Goal: Check status: Check status

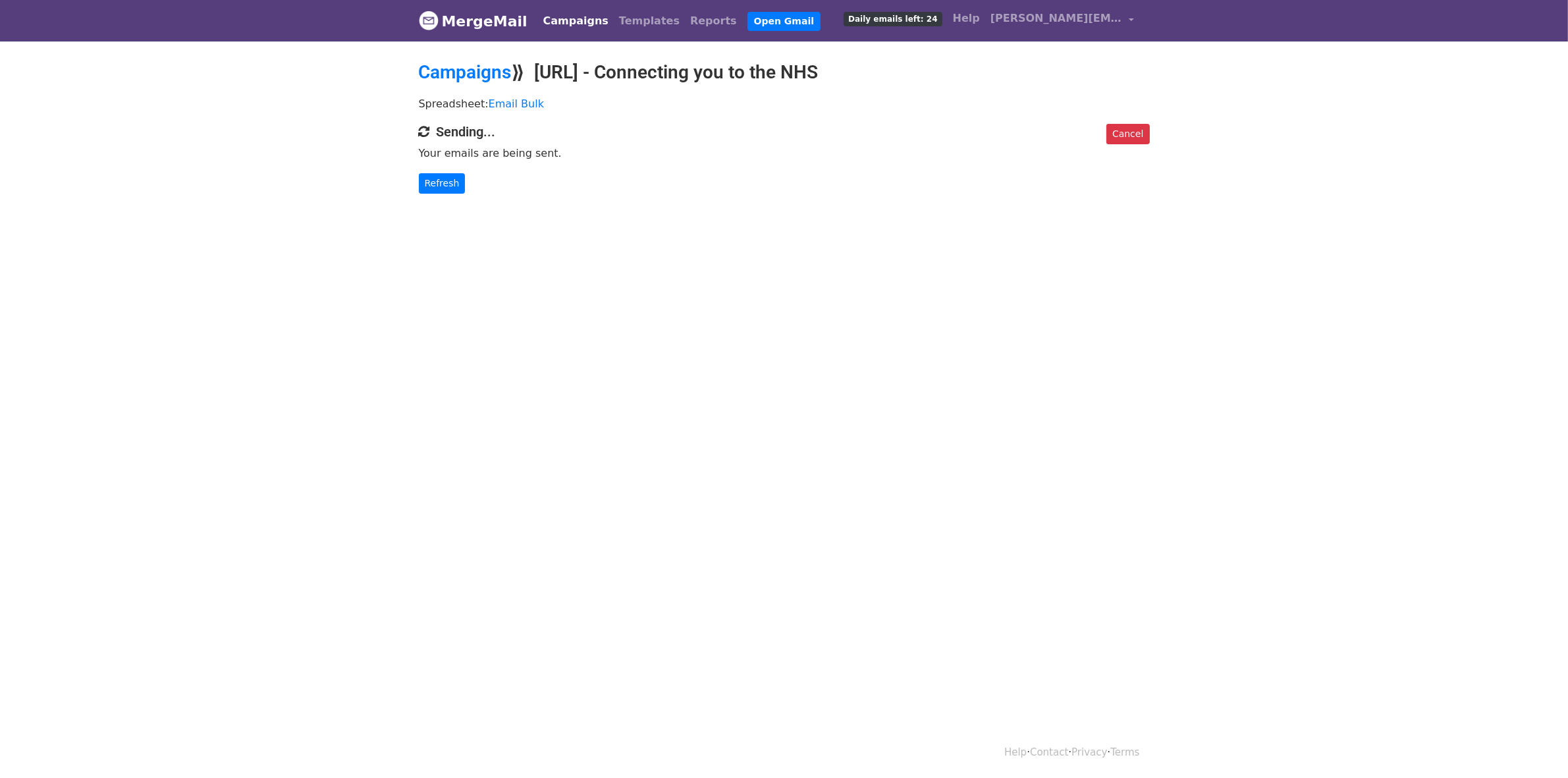
click at [456, 199] on body "MergeMail Campaigns Templates Reports Open Gmail Daily emails left: 24 Help col…" at bounding box center [784, 123] width 1568 height 246
click at [449, 188] on link "Refresh" at bounding box center [442, 183] width 47 height 20
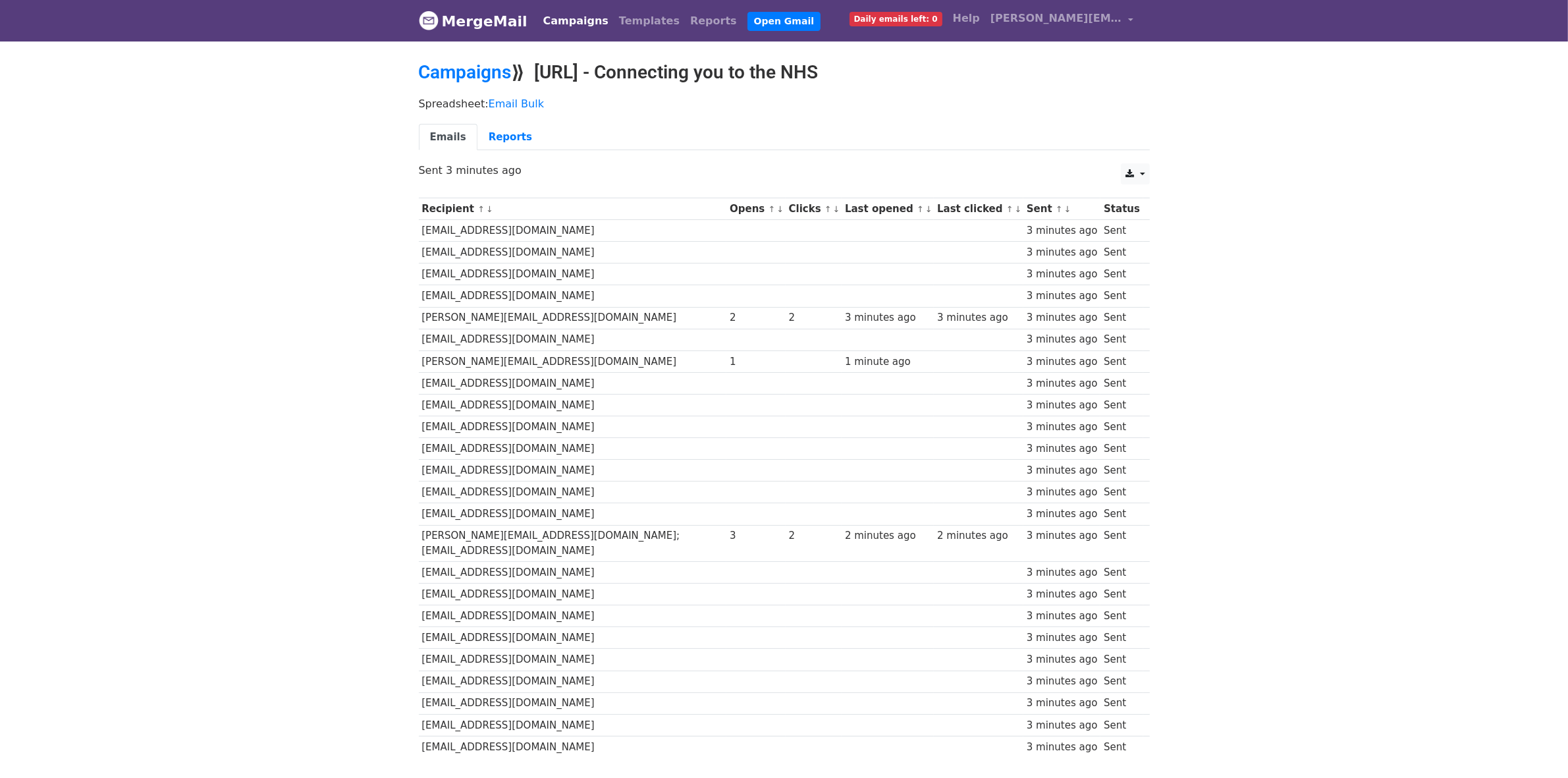
click at [1263, 198] on body "MergeMail Campaigns Templates Reports Open Gmail Daily emails left: 0 Help cole…" at bounding box center [784, 410] width 1568 height 822
click at [502, 129] on link "Reports" at bounding box center [510, 137] width 66 height 27
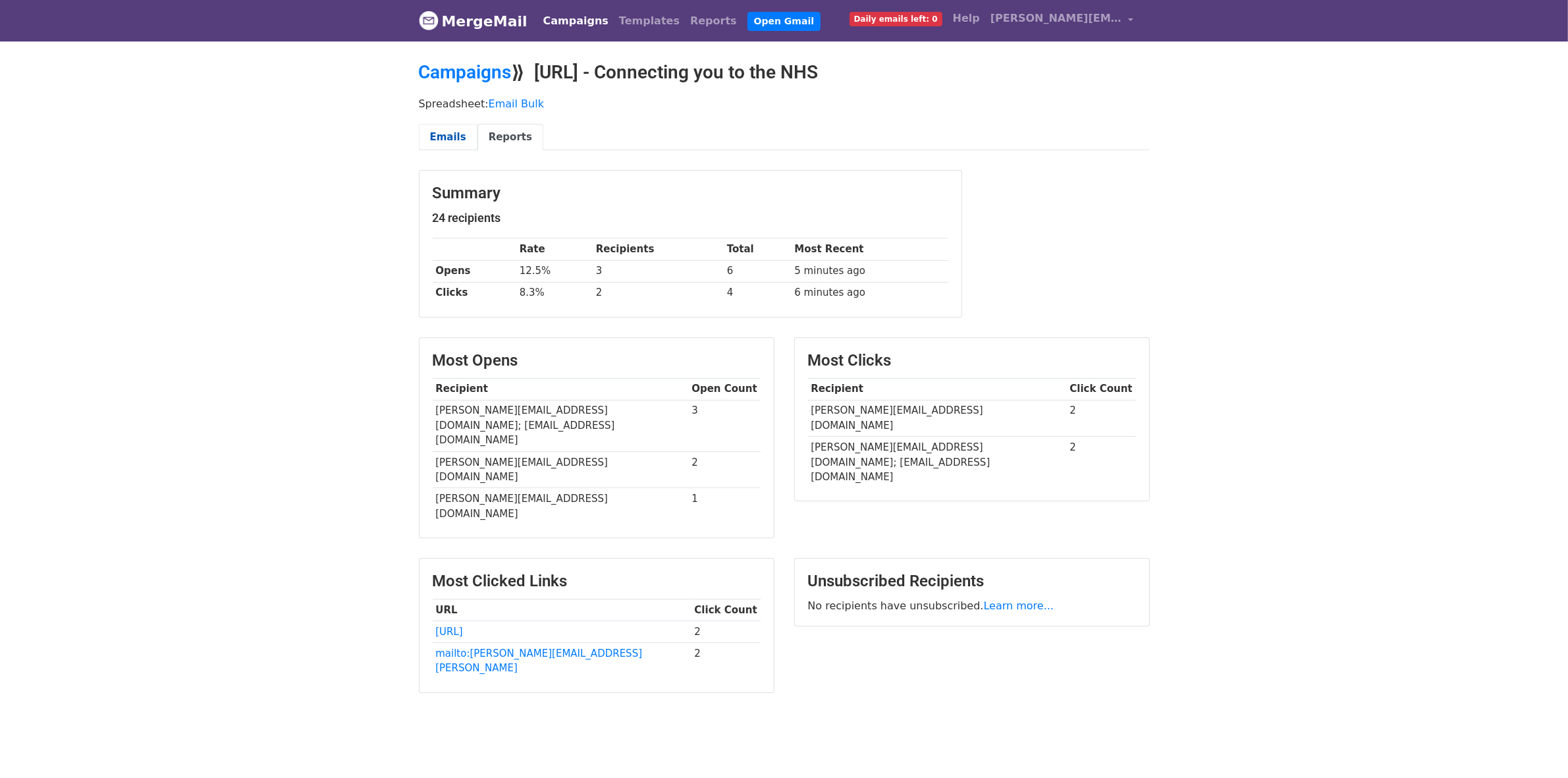
click at [463, 140] on link "Emails" at bounding box center [448, 137] width 59 height 27
